Goal: Task Accomplishment & Management: Use online tool/utility

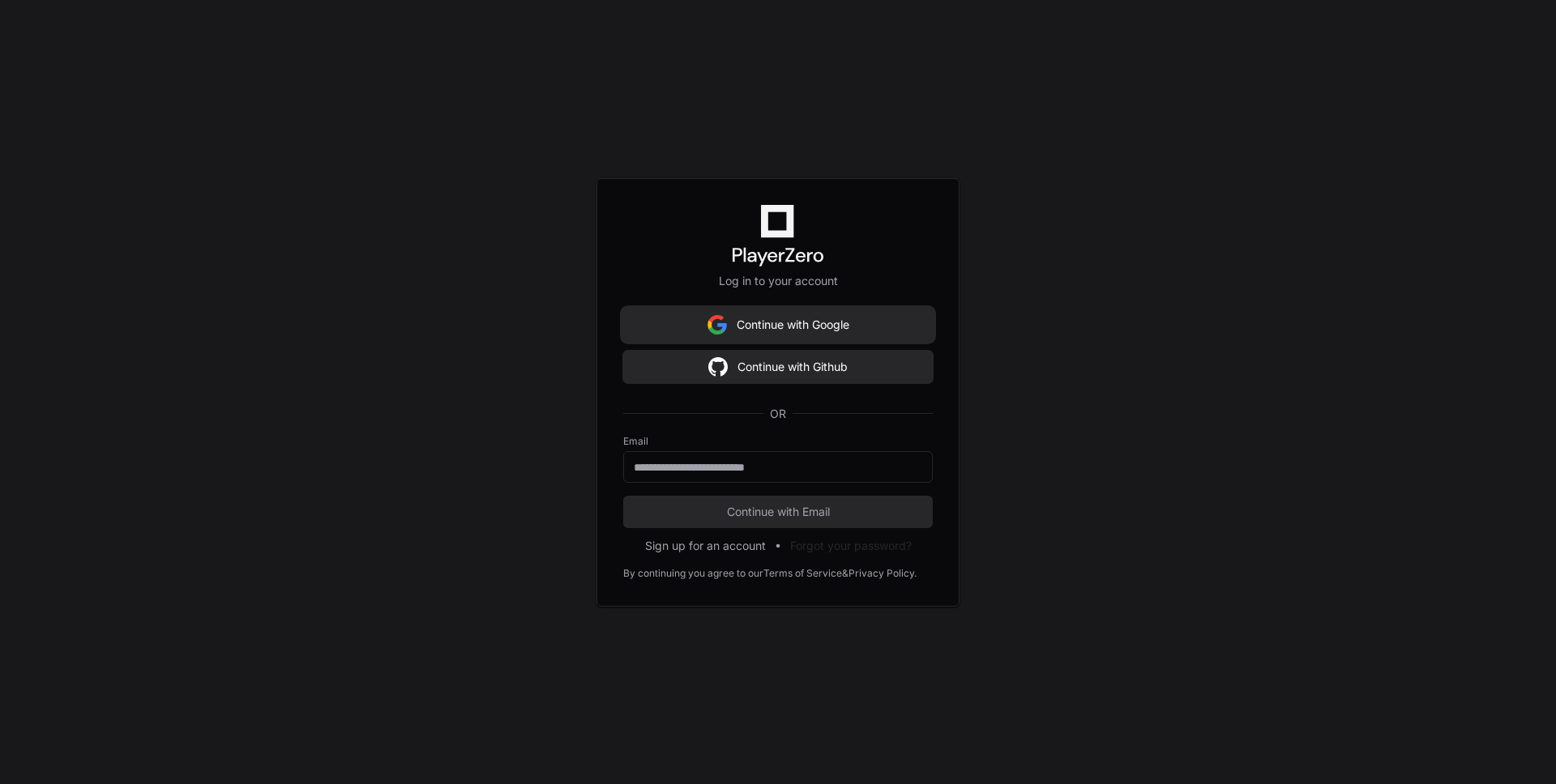
click at [770, 317] on button "Continue with Google" at bounding box center [778, 324] width 309 height 32
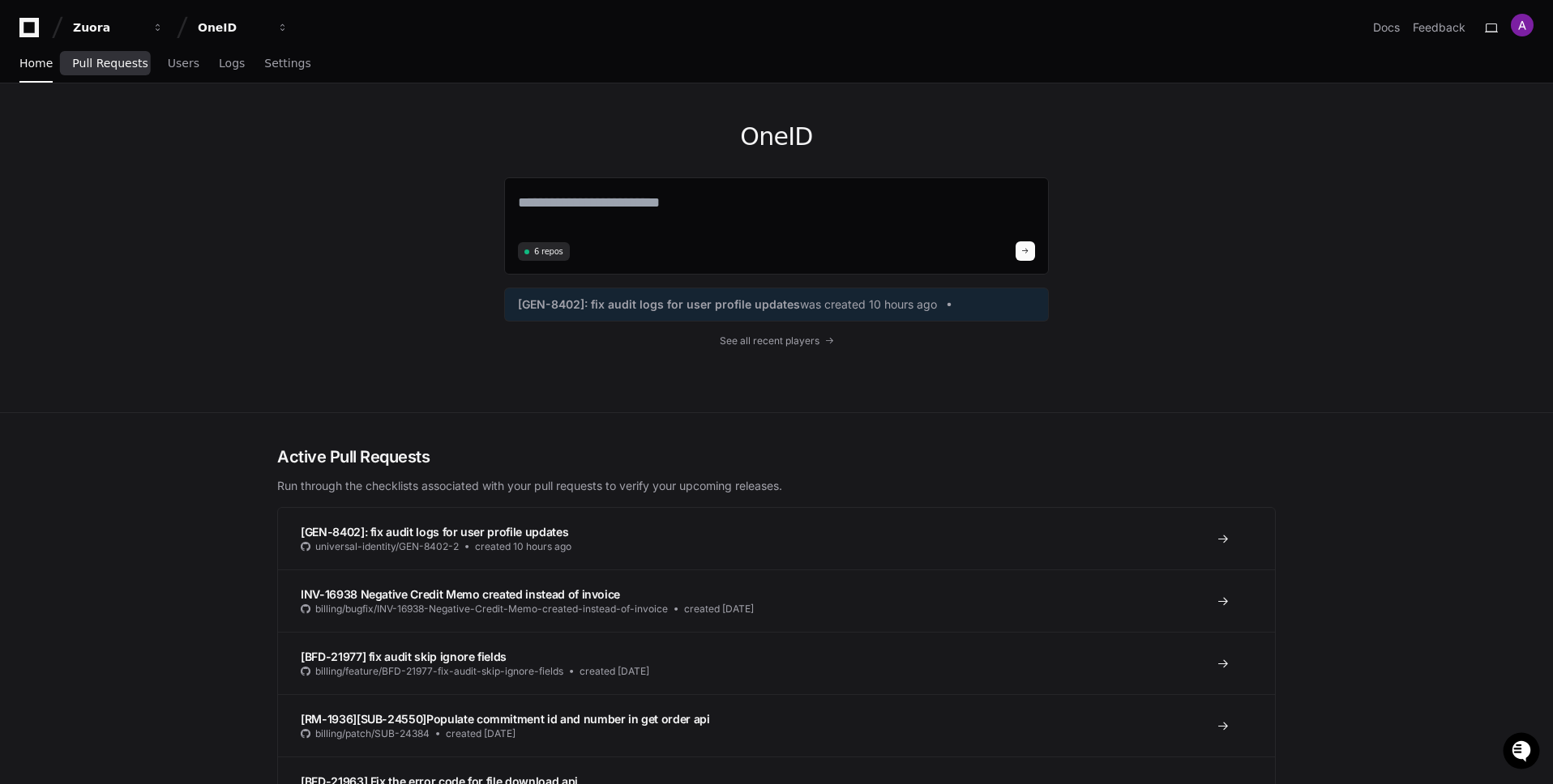
click at [120, 66] on span "Pull Requests" at bounding box center [110, 63] width 76 height 10
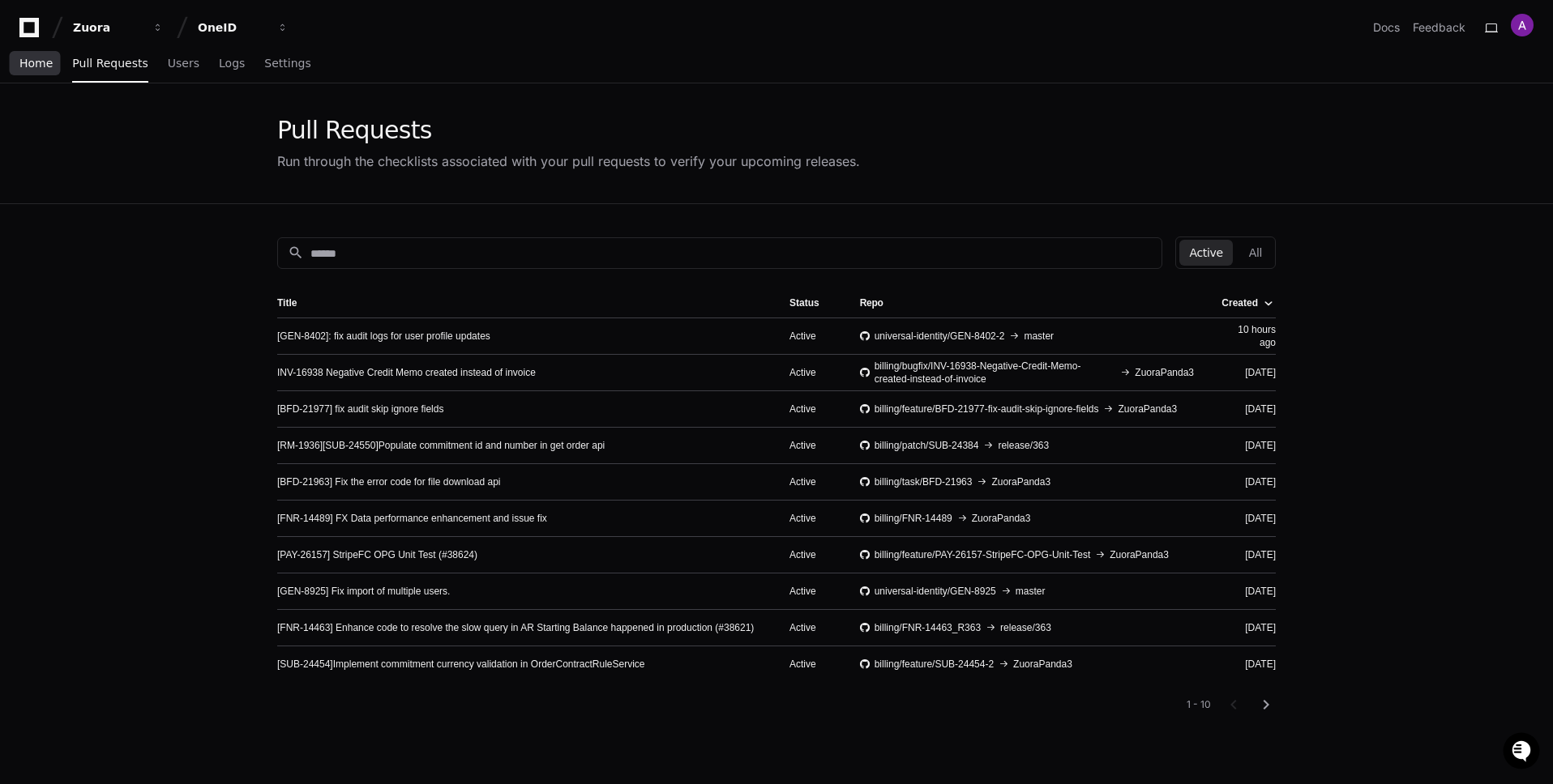
click at [41, 65] on span "Home" at bounding box center [36, 63] width 33 height 10
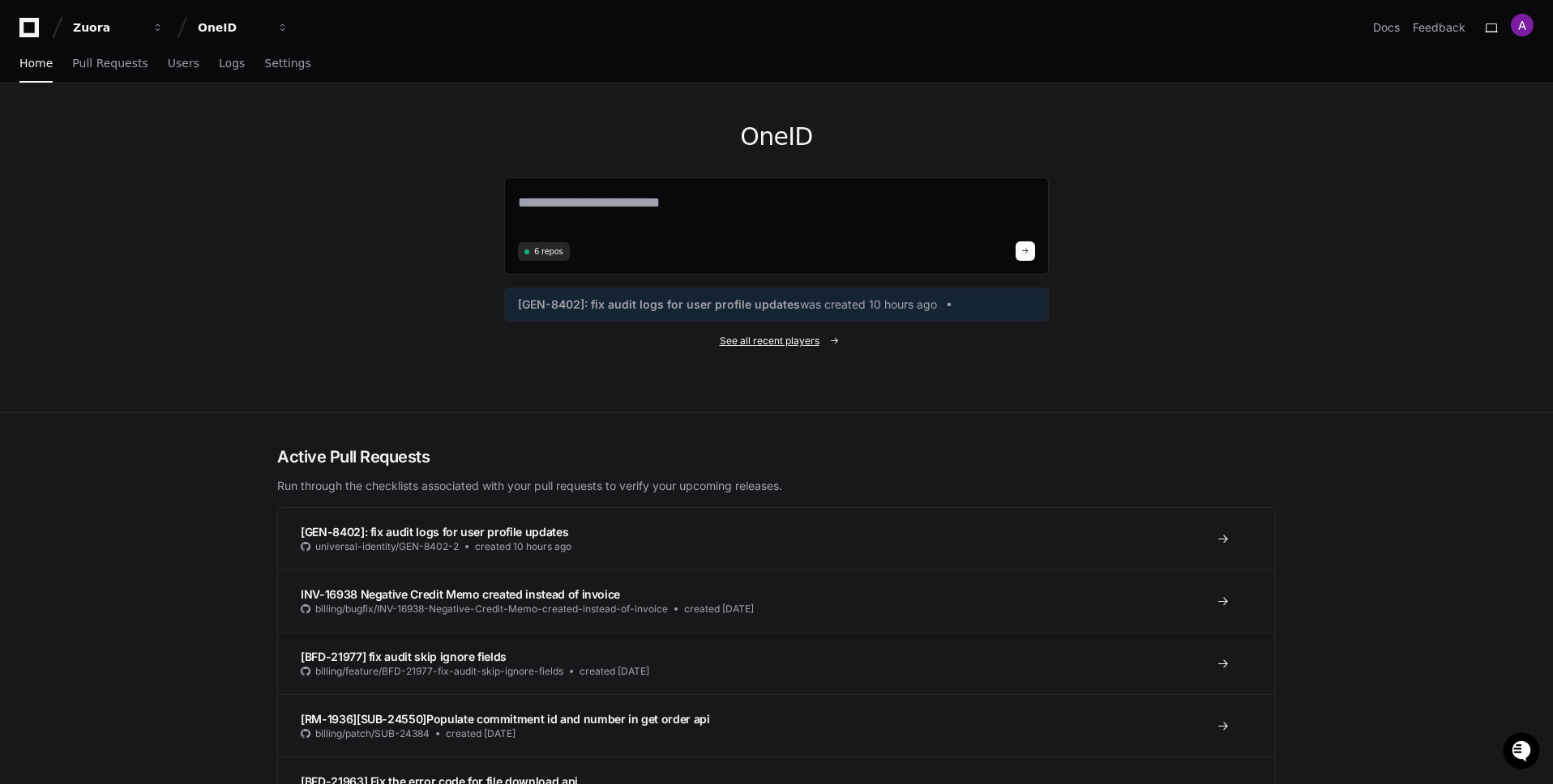
click at [766, 341] on span "See all recent players" at bounding box center [770, 341] width 100 height 13
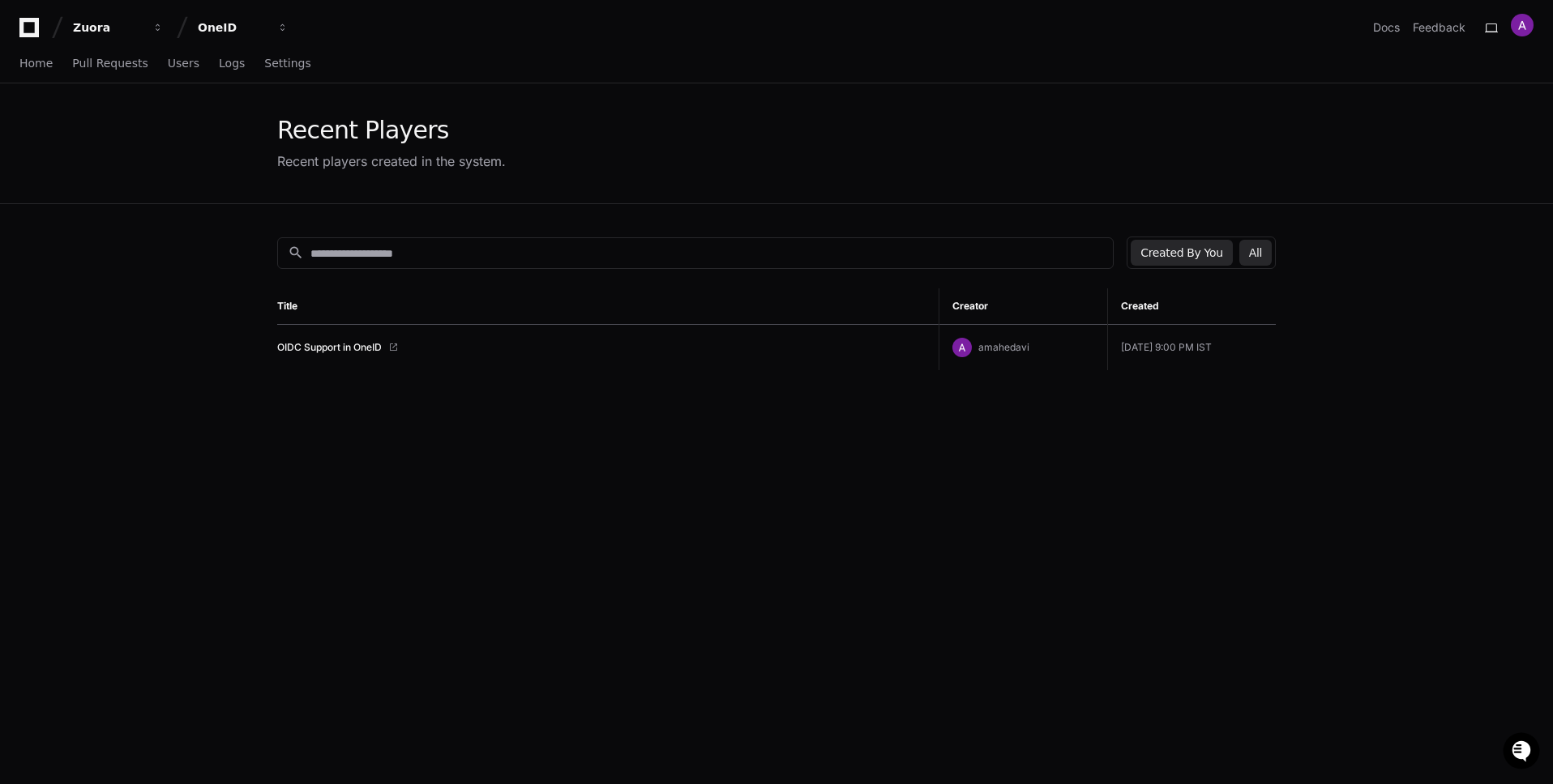
click at [1259, 259] on button "All" at bounding box center [1256, 253] width 32 height 26
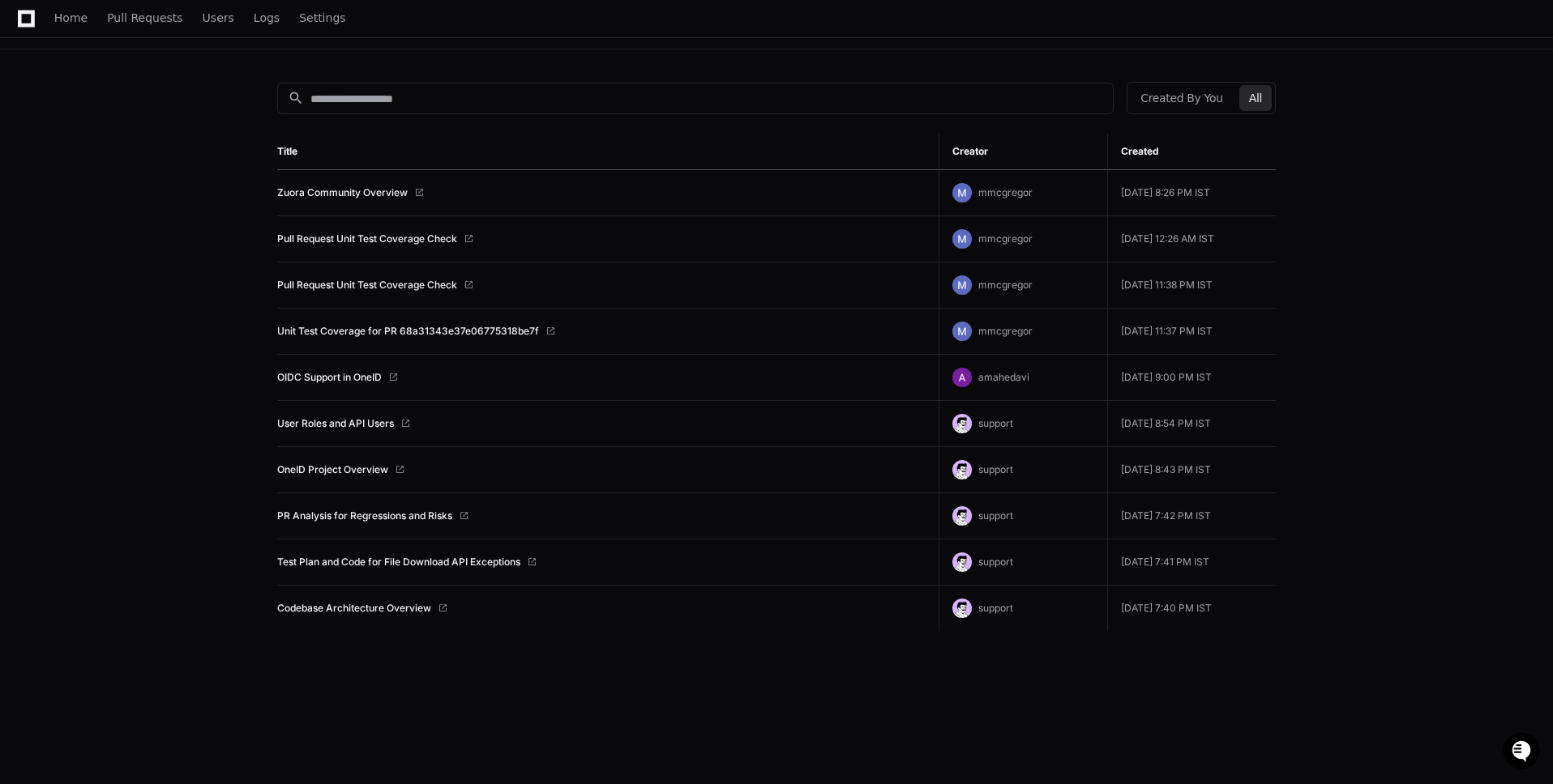
scroll to position [204, 0]
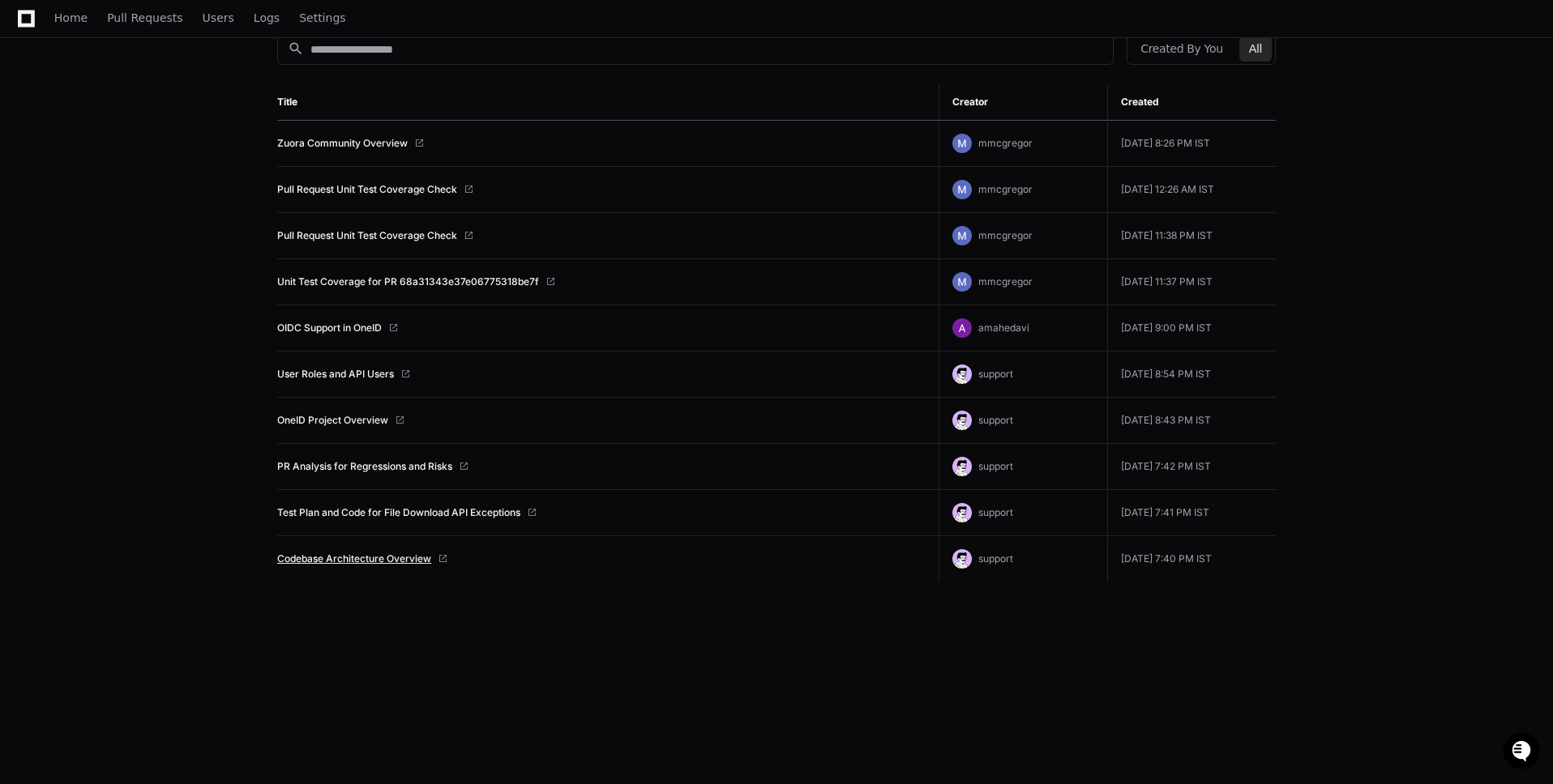
click at [370, 559] on link "Codebase Architecture Overview" at bounding box center [354, 559] width 154 height 13
click at [402, 511] on link "Test Plan and Code for File Download API Exceptions" at bounding box center [398, 513] width 243 height 13
drag, startPoint x: 262, startPoint y: 557, endPoint x: 429, endPoint y: 561, distance: 167.0
click at [429, 561] on div "search Created By You All Title Creator Created Zuora Community Overview mmcgre…" at bounding box center [776, 392] width 1037 height 784
click at [477, 570] on td "Codebase Architecture Overview" at bounding box center [608, 560] width 661 height 46
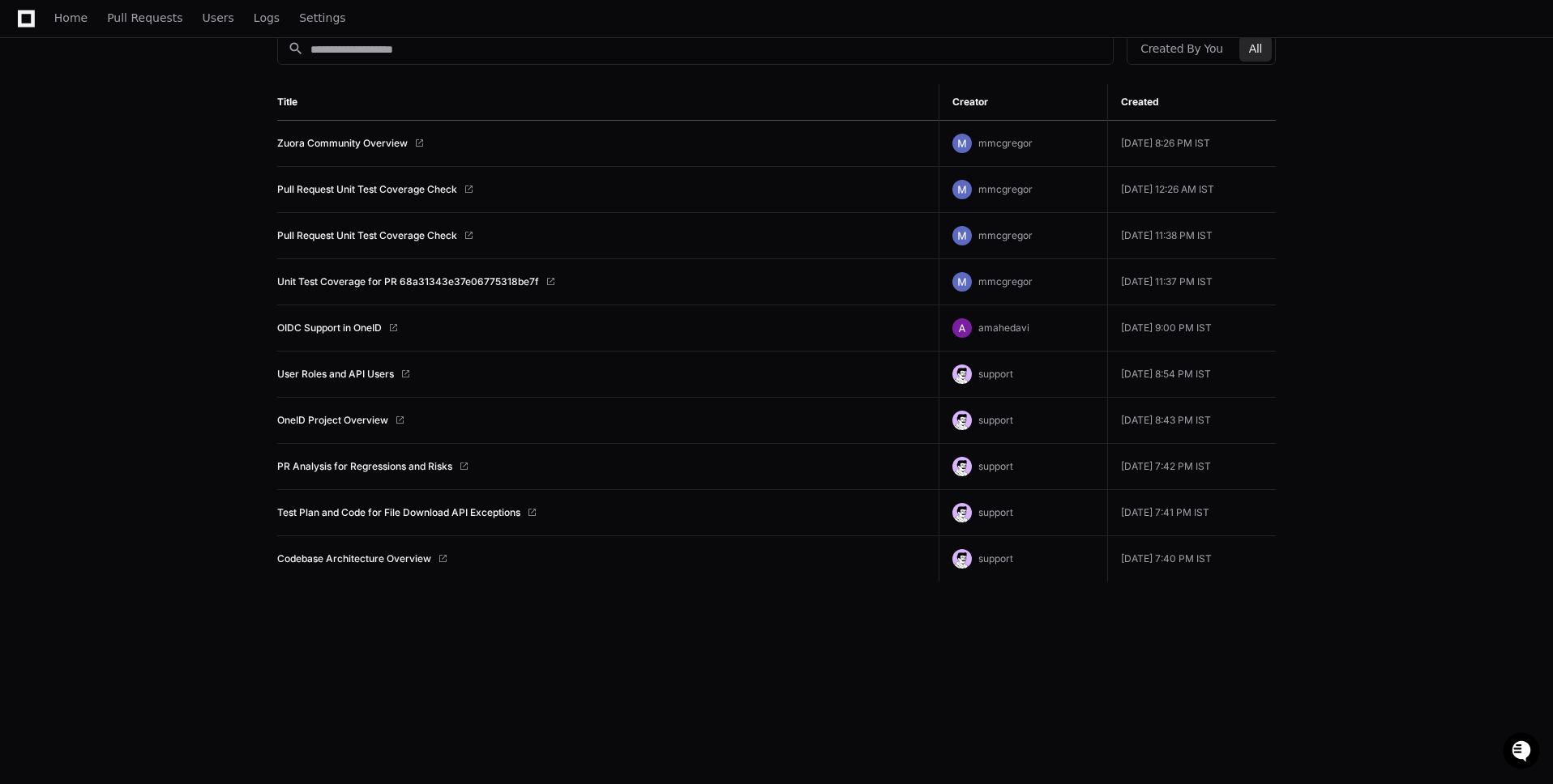
drag, startPoint x: 495, startPoint y: 550, endPoint x: 354, endPoint y: 544, distance: 141.1
click at [354, 544] on td "Codebase Architecture Overview" at bounding box center [608, 560] width 661 height 46
copy link "Codebase Architecture Overview"
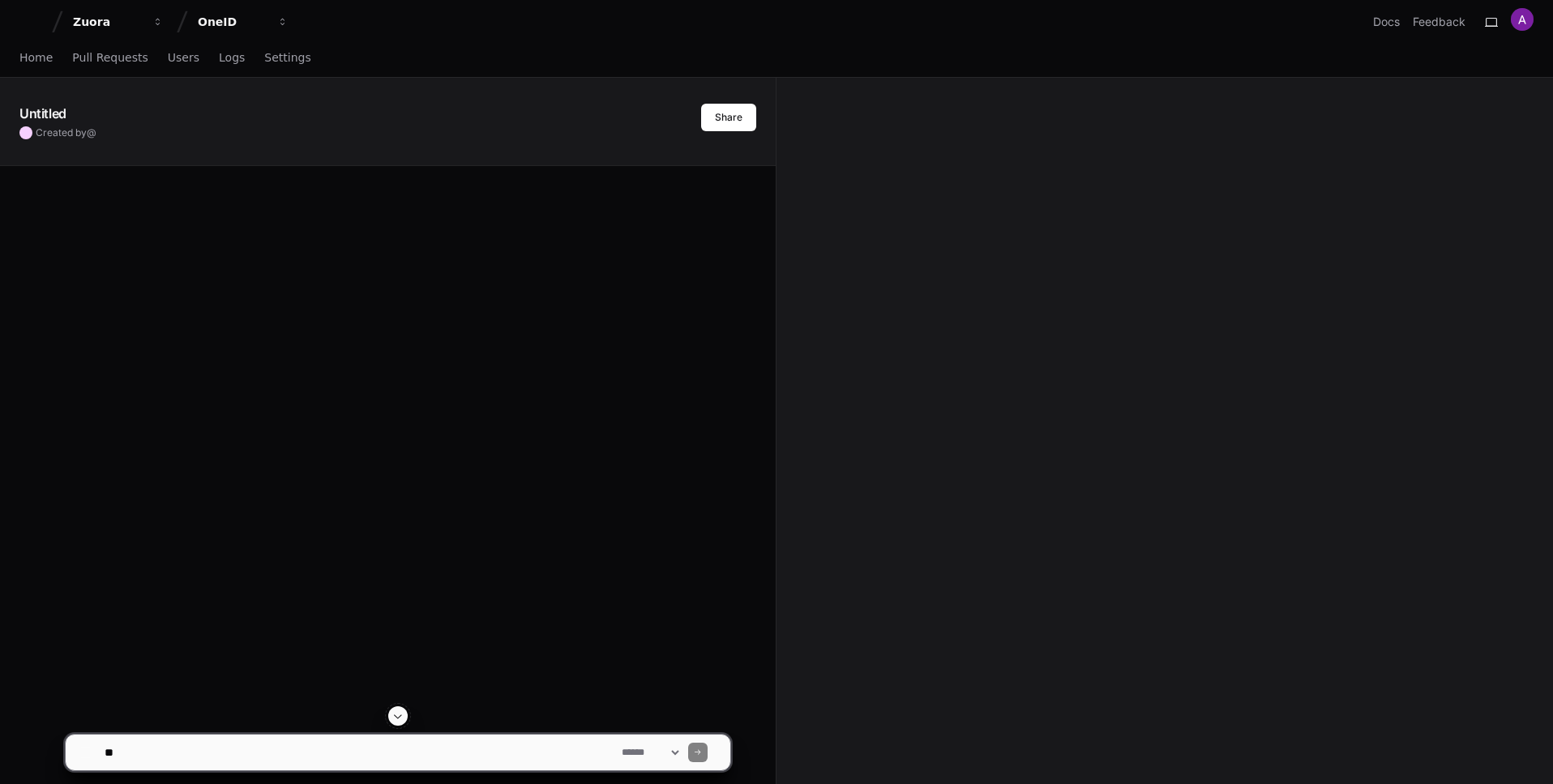
scroll to position [6, 0]
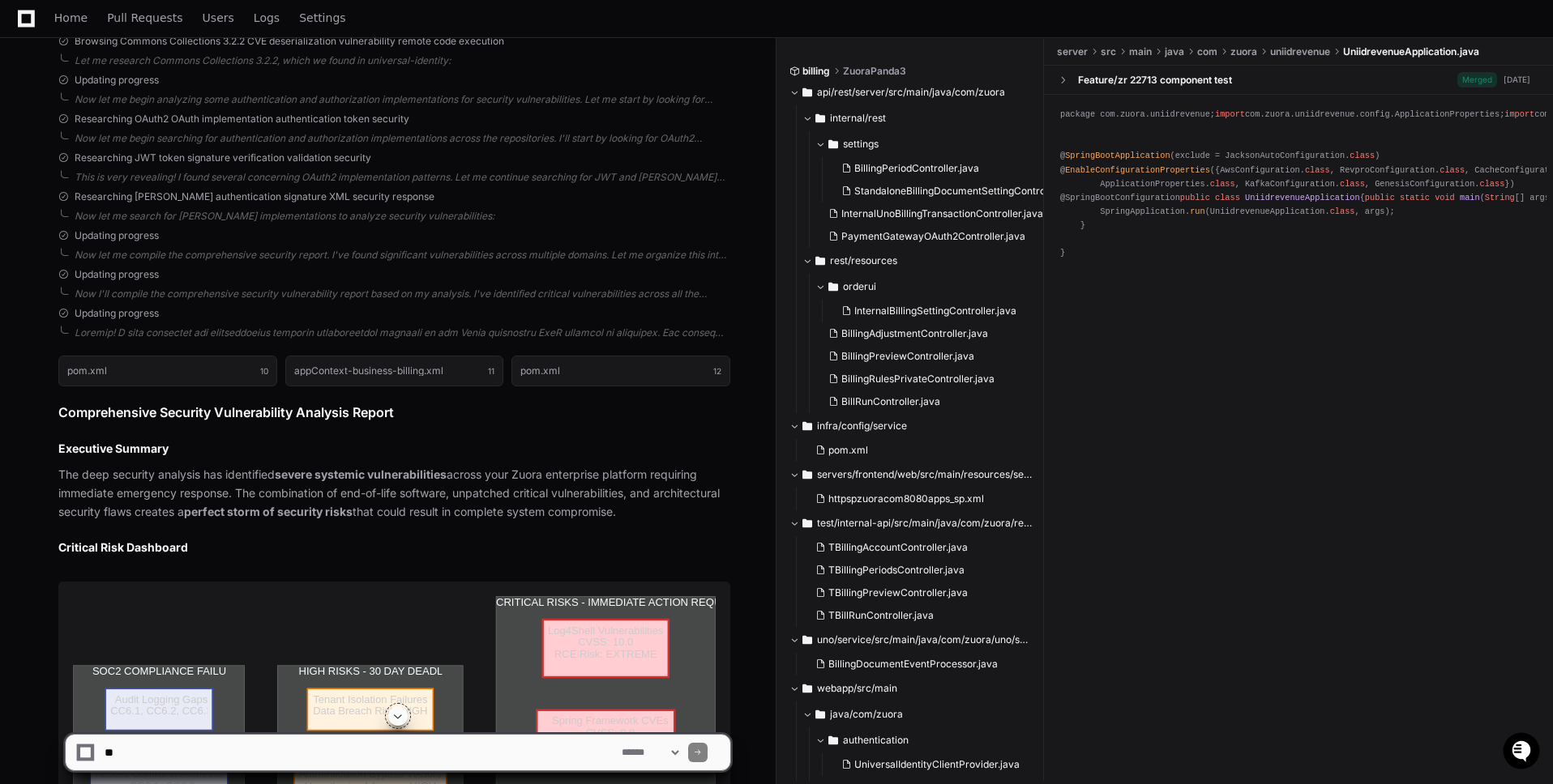
scroll to position [13531, 0]
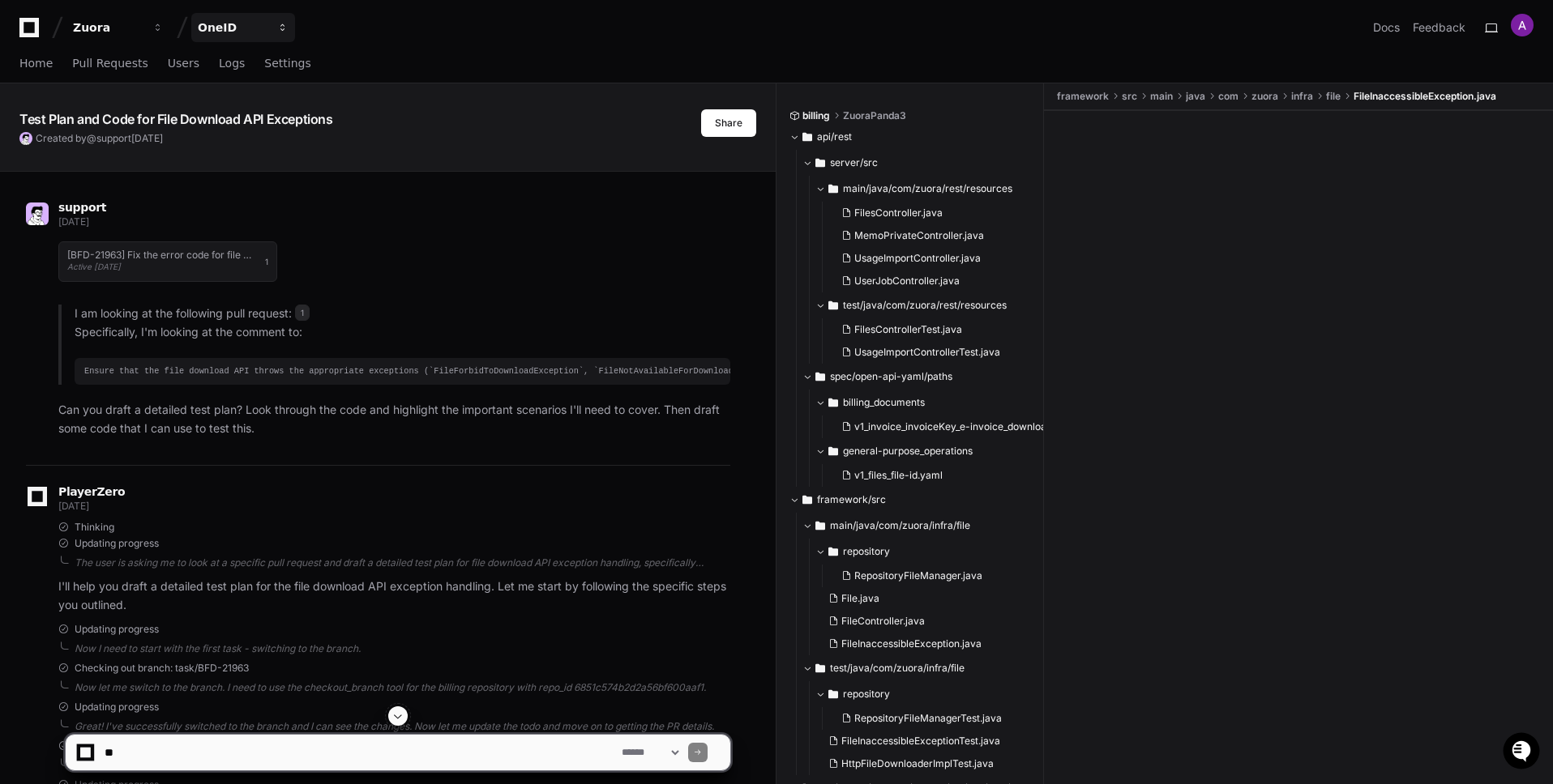
click at [224, 24] on div "OneID" at bounding box center [232, 28] width 69 height 17
click at [138, 24] on div "Zuora" at bounding box center [107, 28] width 69 height 17
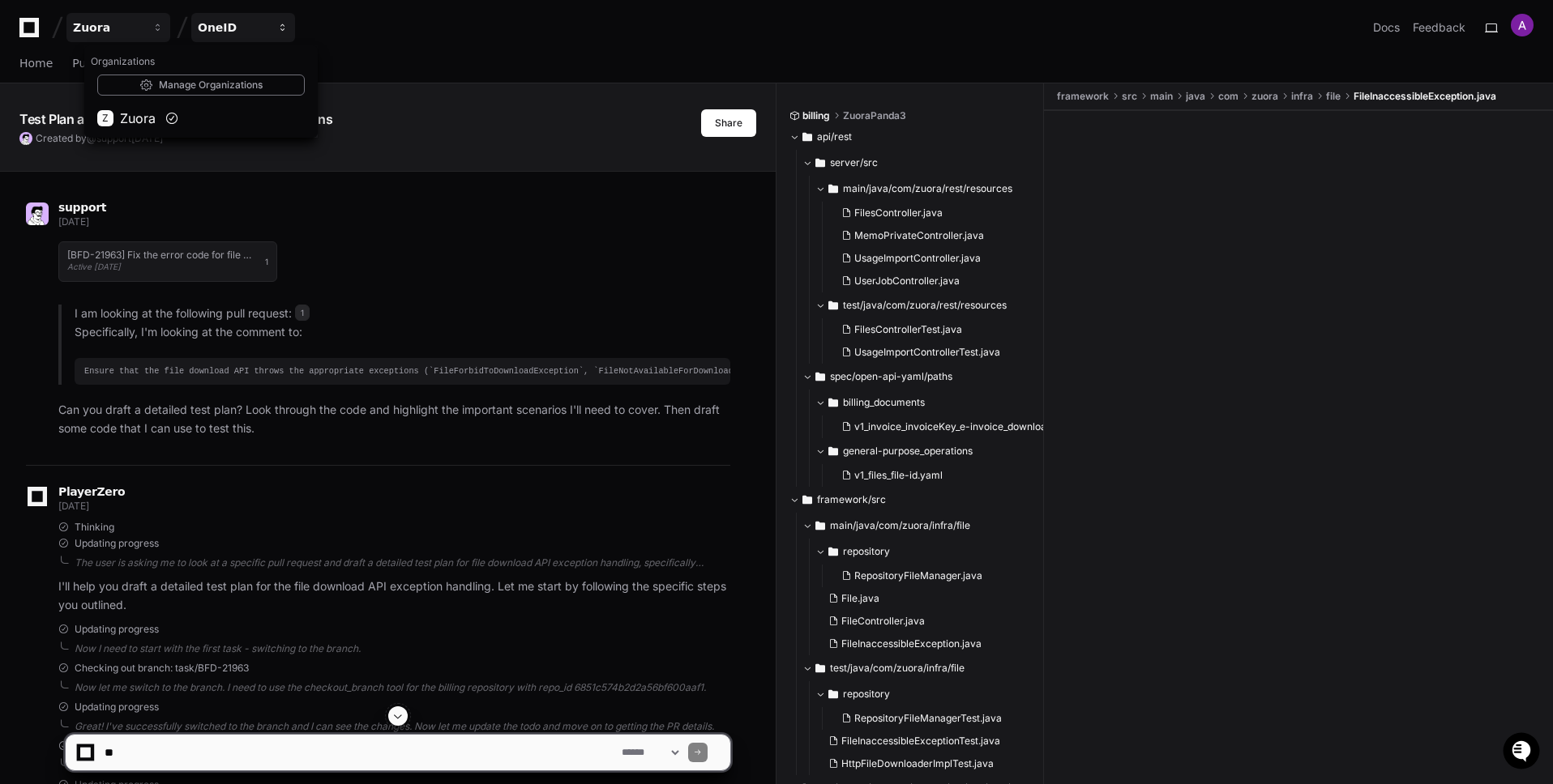
click at [235, 24] on div "OneID" at bounding box center [232, 28] width 69 height 17
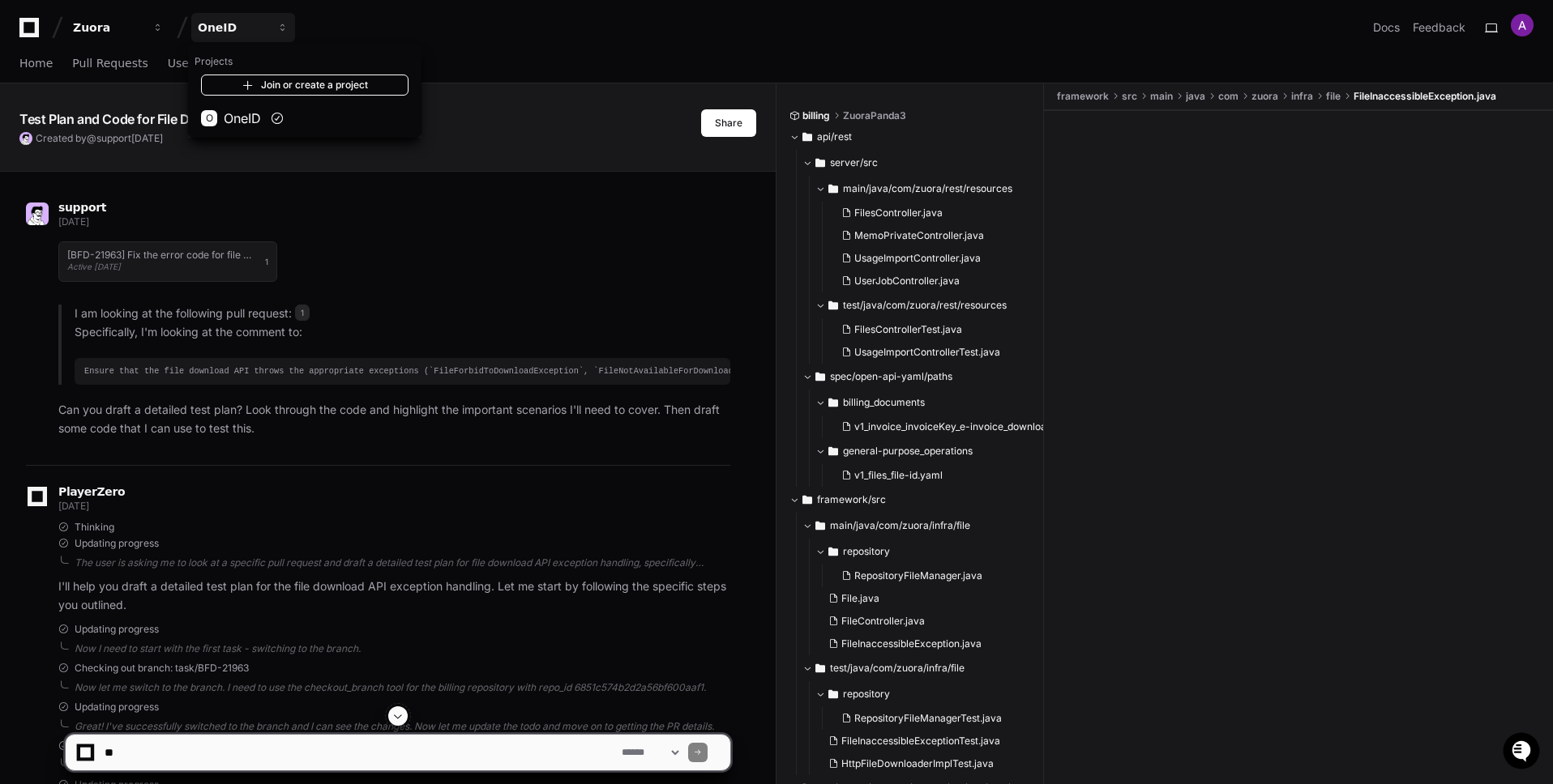
click at [261, 88] on link "Join or create a project" at bounding box center [305, 85] width 208 height 21
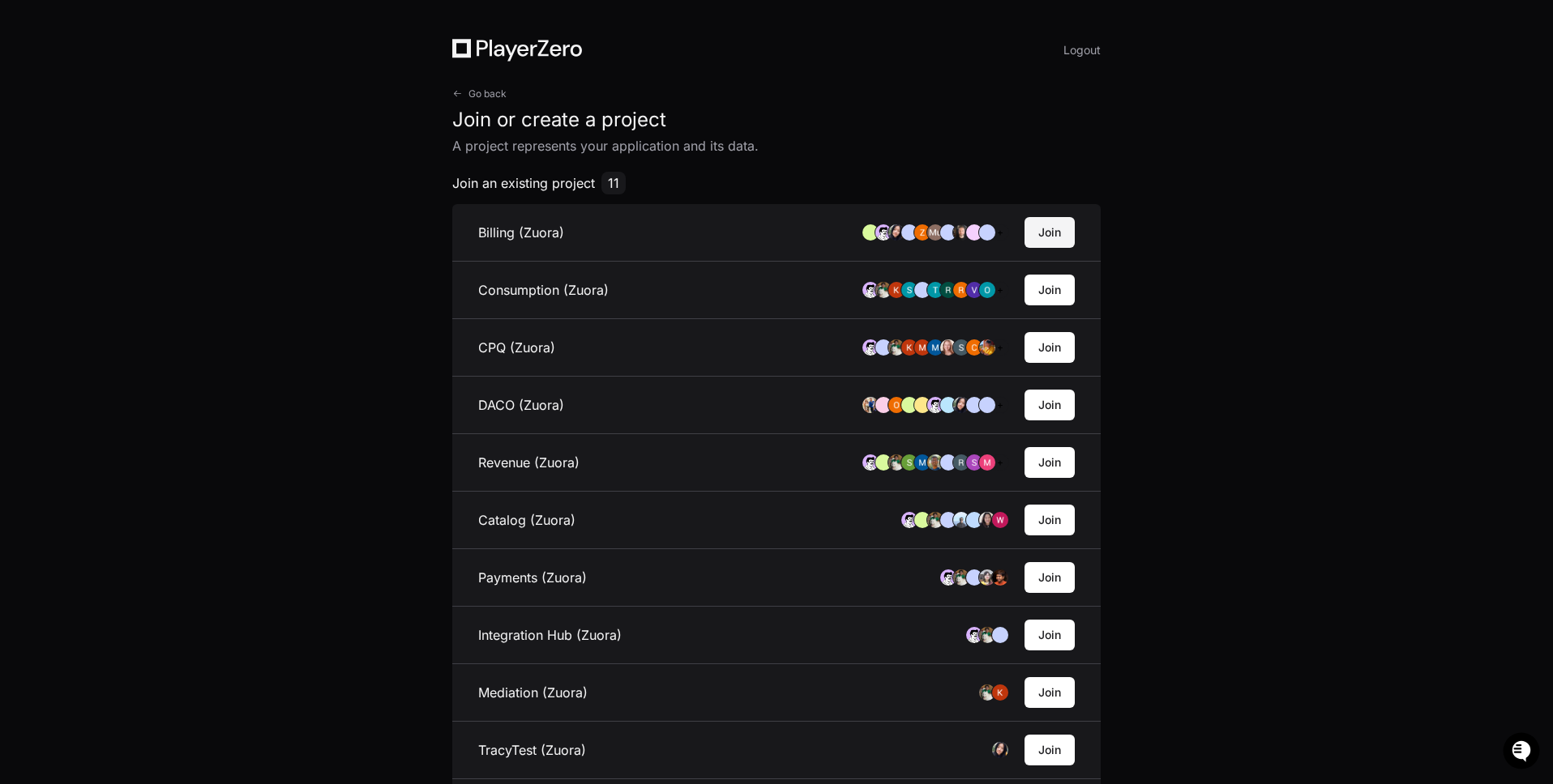
click at [1064, 231] on button "Join" at bounding box center [1049, 232] width 50 height 30
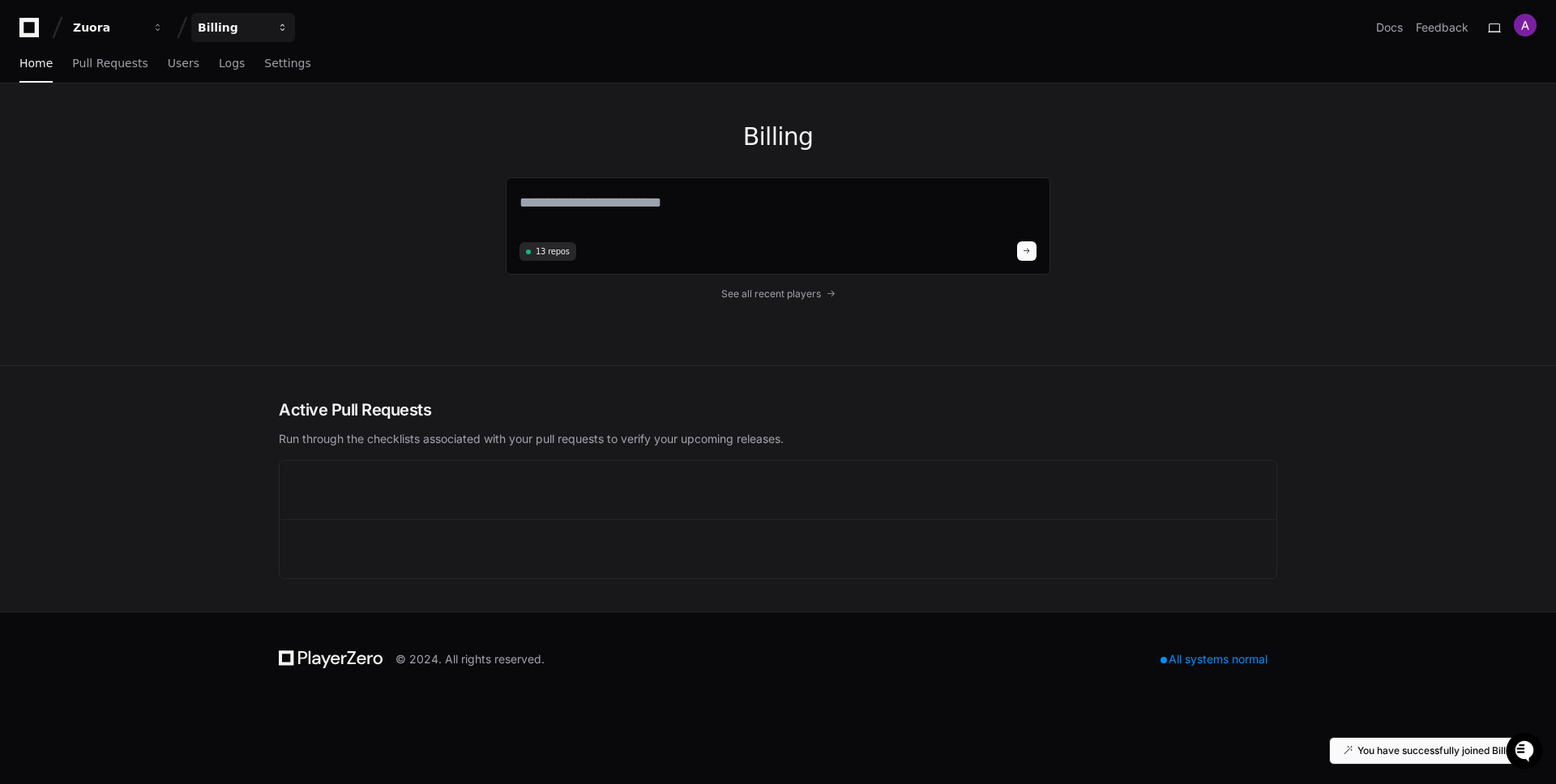
click at [240, 25] on div "Billing" at bounding box center [232, 28] width 69 height 17
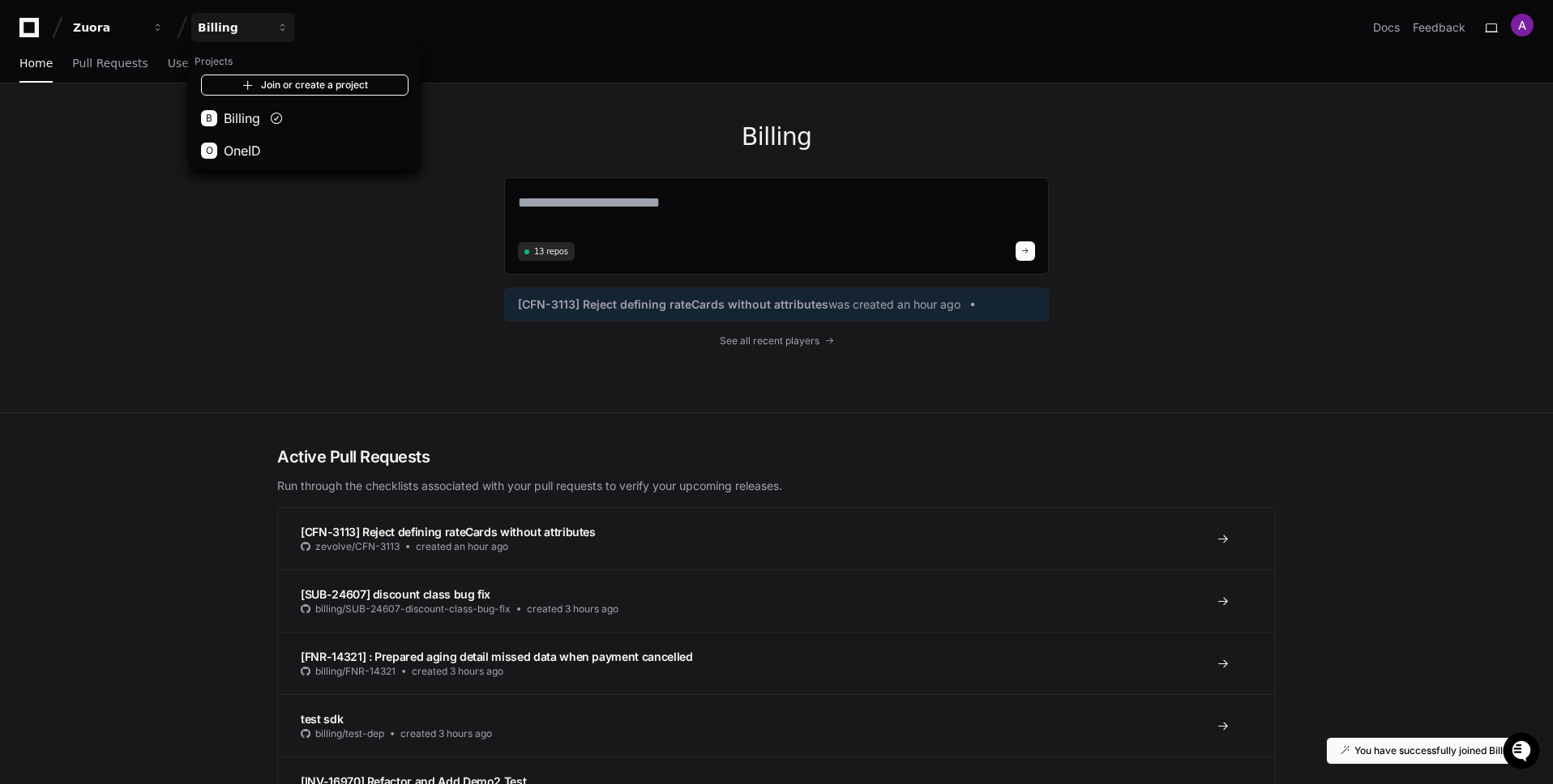
click at [265, 82] on link "Join or create a project" at bounding box center [305, 85] width 208 height 21
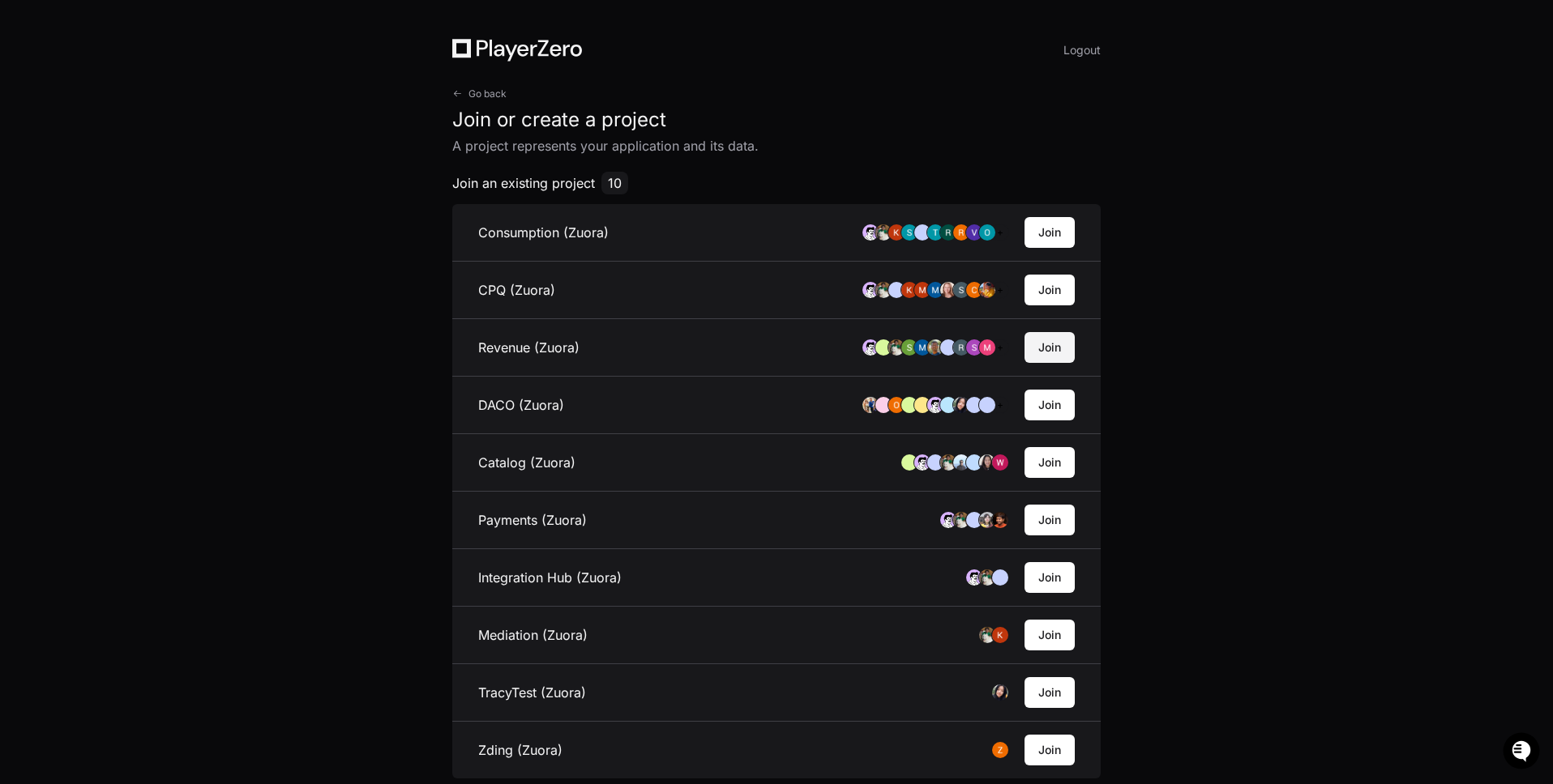
click at [1052, 352] on button "Join" at bounding box center [1049, 347] width 50 height 30
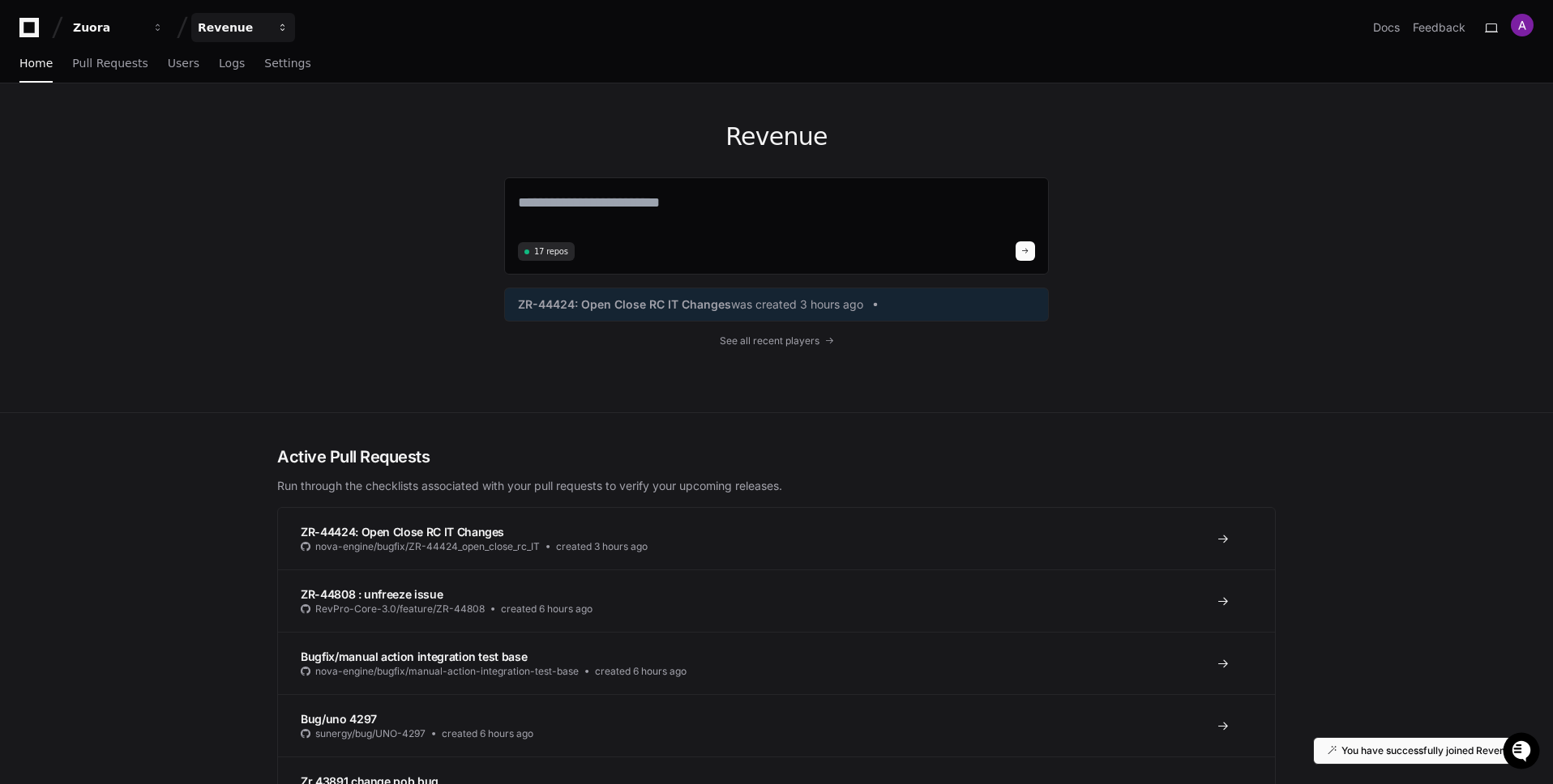
click at [255, 29] on div "Revenue" at bounding box center [232, 28] width 69 height 17
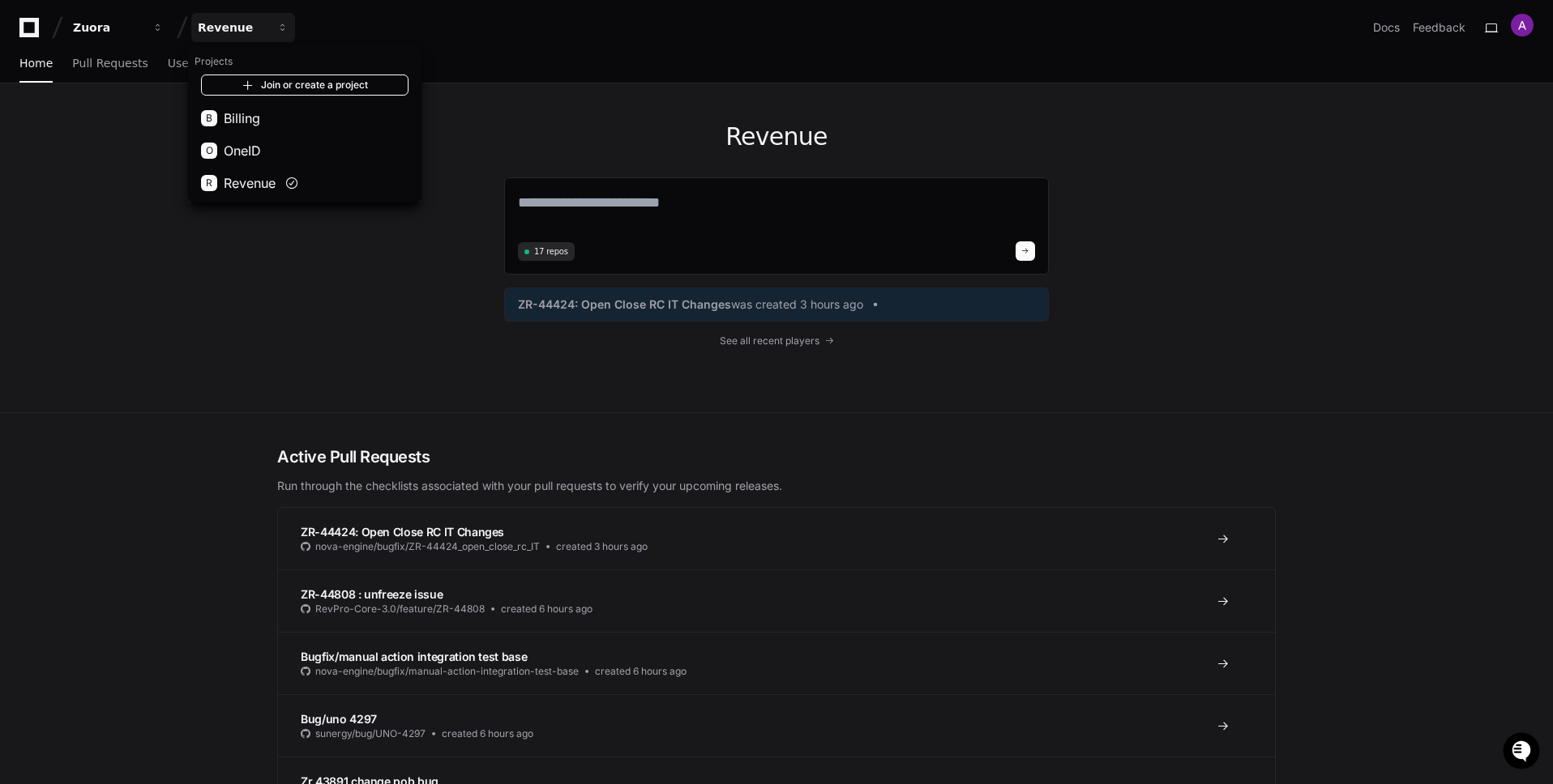
click at [282, 84] on link "Join or create a project" at bounding box center [305, 85] width 208 height 21
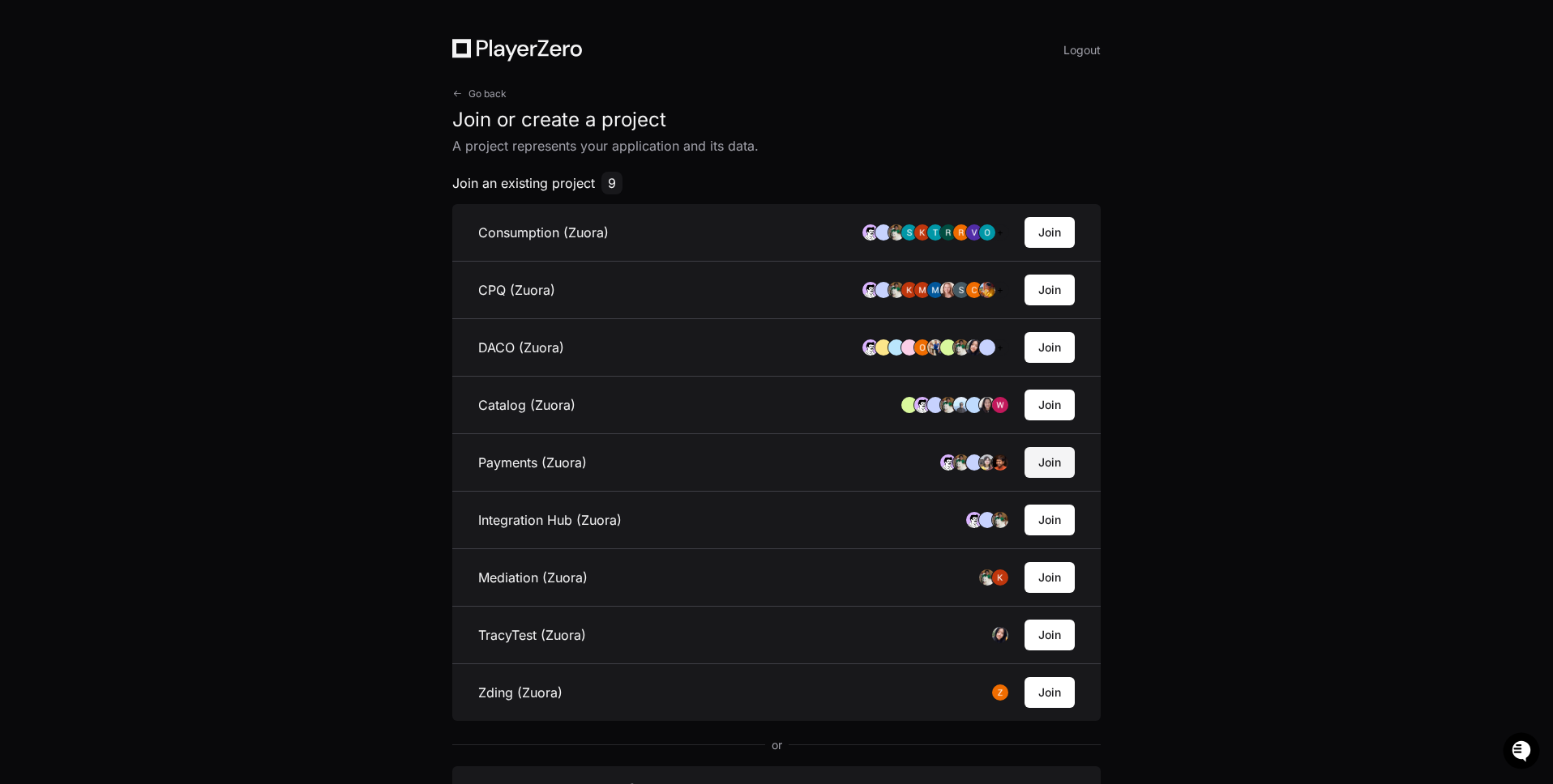
click at [1068, 456] on button "Join" at bounding box center [1049, 462] width 50 height 30
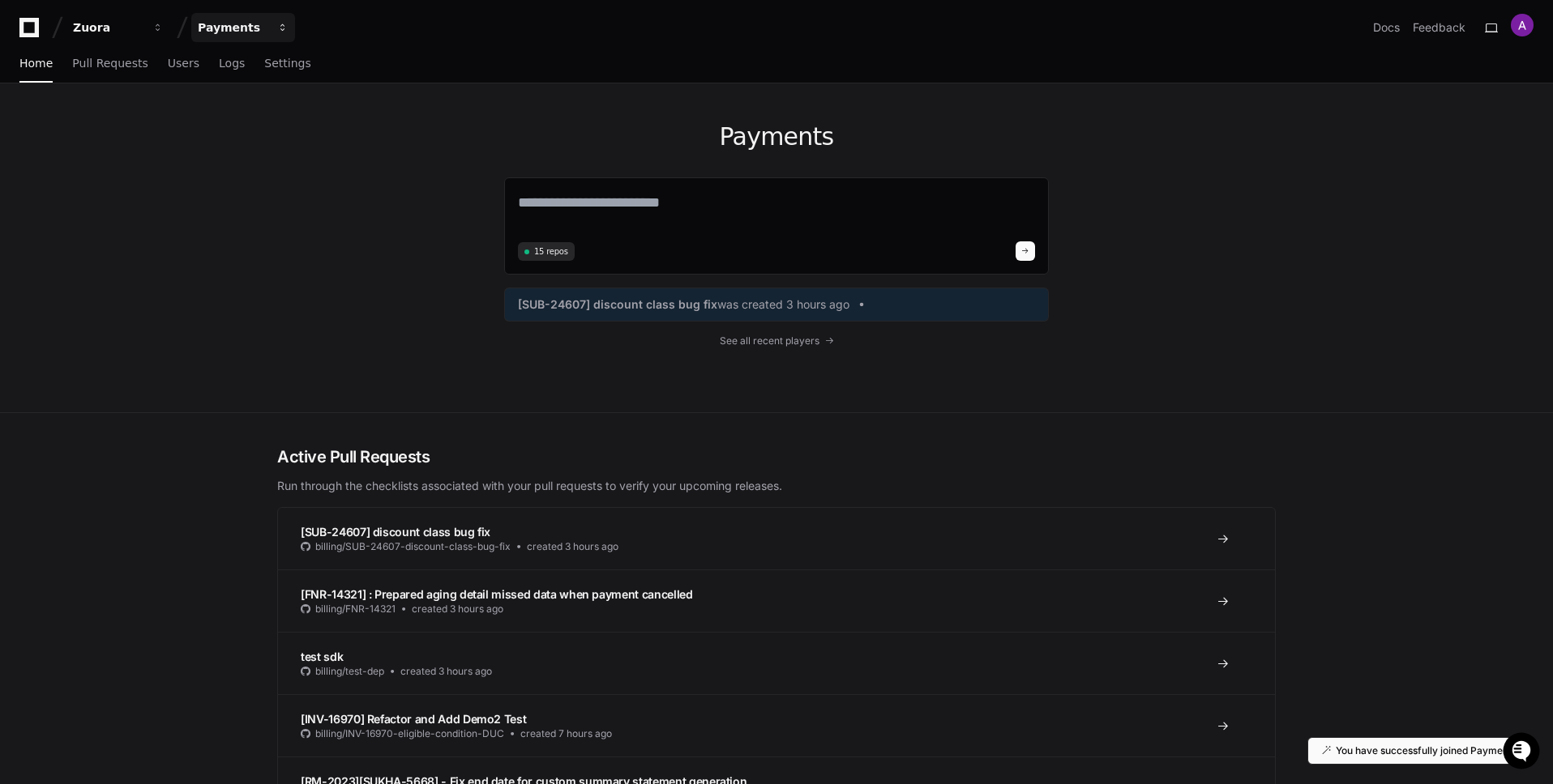
click at [235, 37] on button "Payments" at bounding box center [243, 28] width 103 height 30
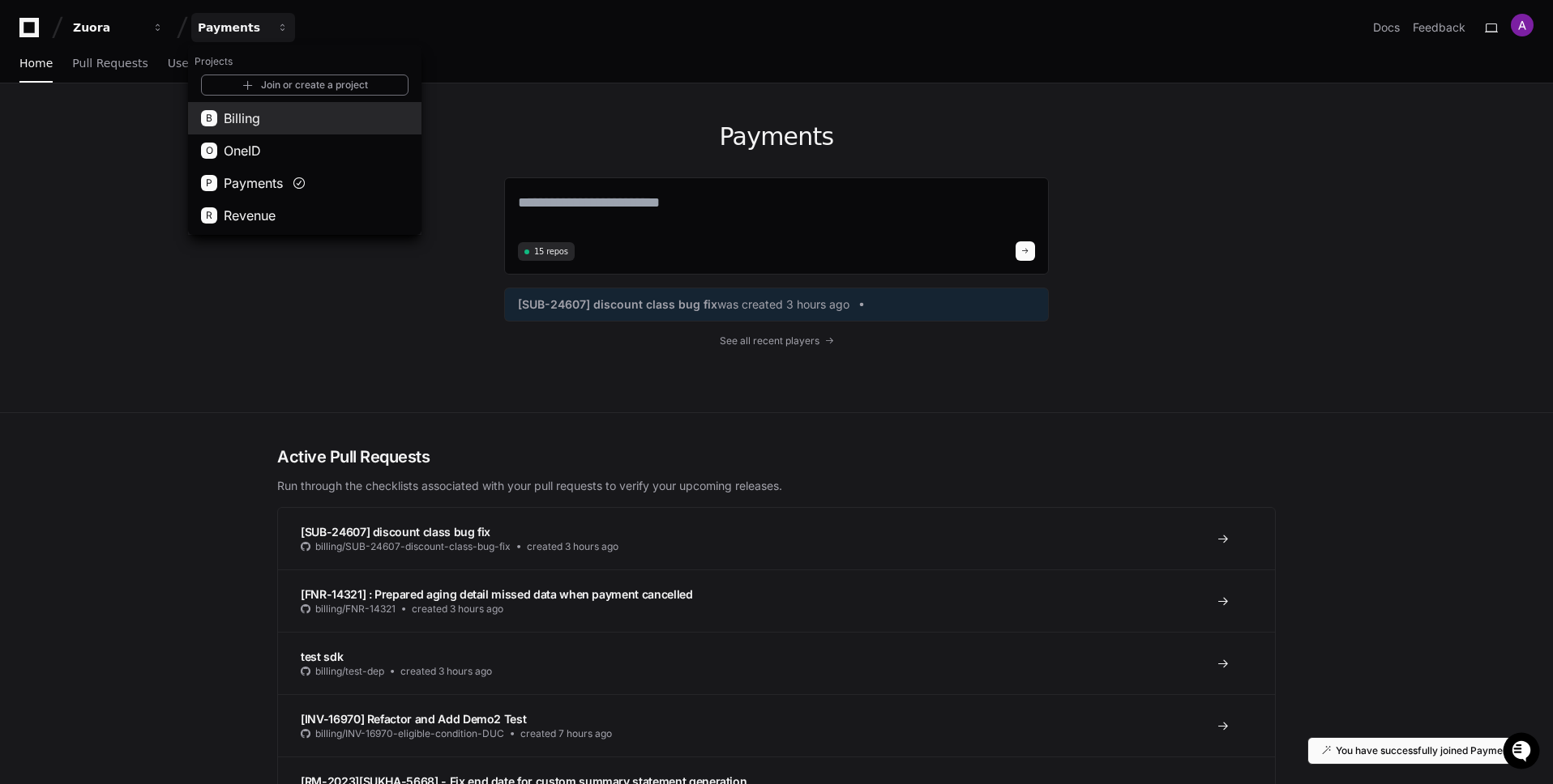
click at [254, 119] on span "Billing" at bounding box center [241, 118] width 36 height 19
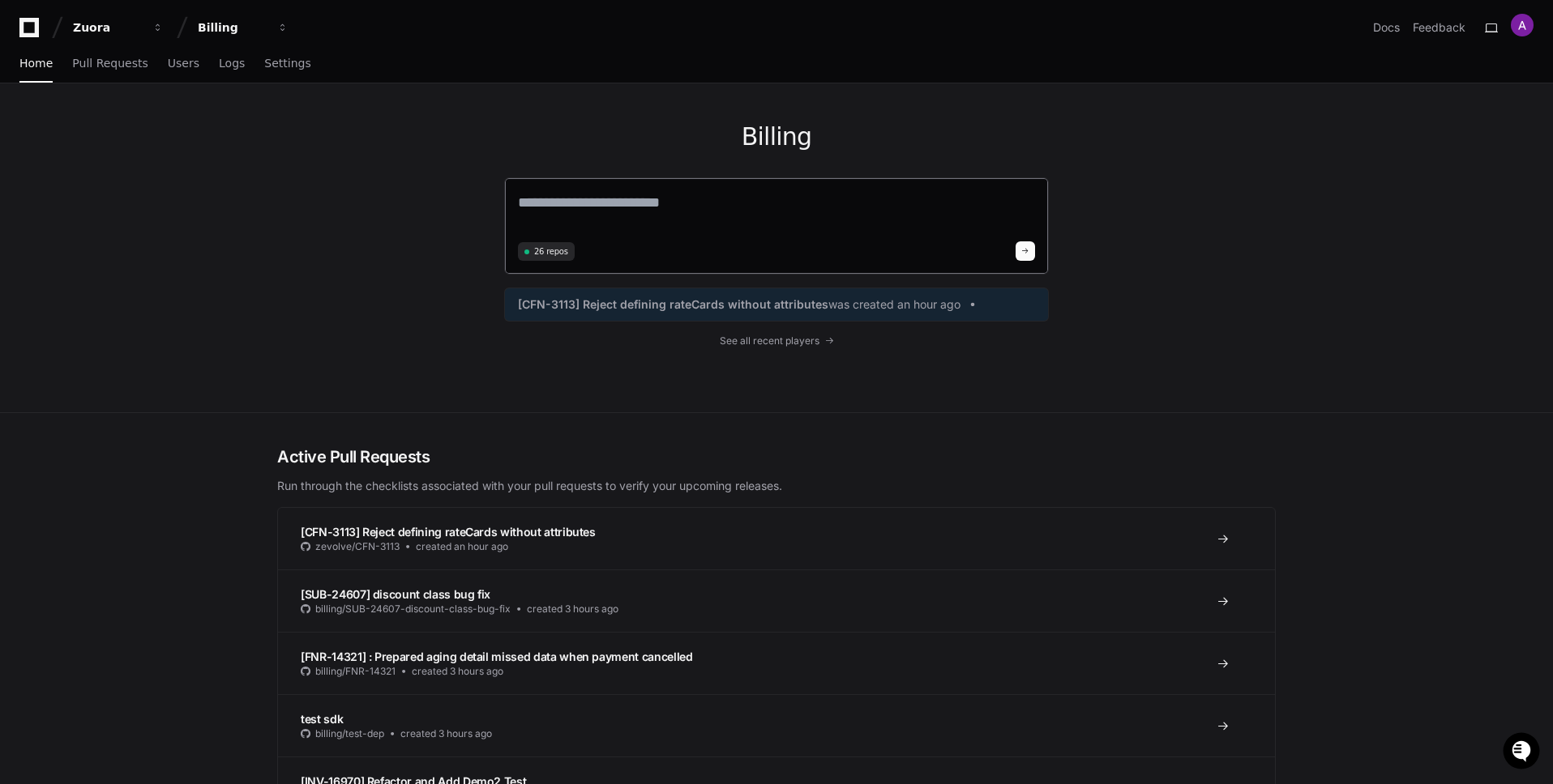
click at [572, 206] on textarea at bounding box center [777, 213] width 517 height 45
paste textarea "**********"
type textarea "**********"
click at [1028, 250] on span at bounding box center [1025, 248] width 8 height 8
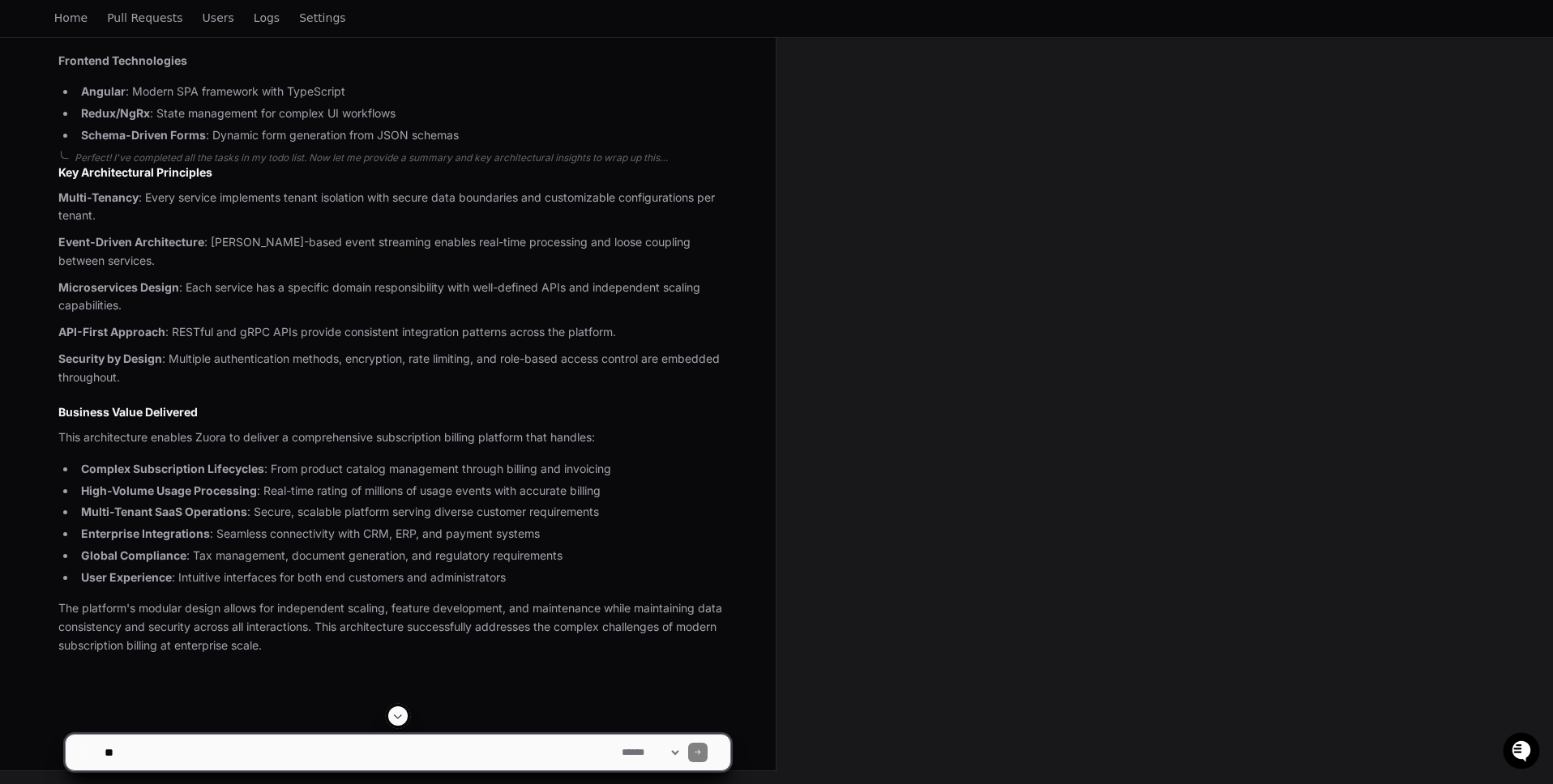
scroll to position [3656, 0]
